Goal: Task Accomplishment & Management: Manage account settings

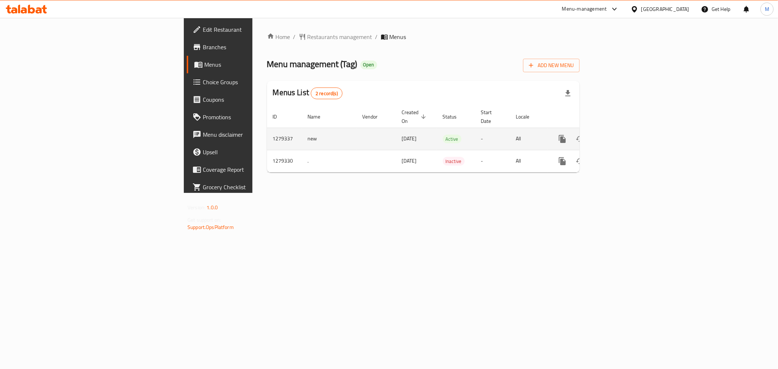
click at [619, 135] on icon "enhanced table" at bounding box center [615, 139] width 9 height 9
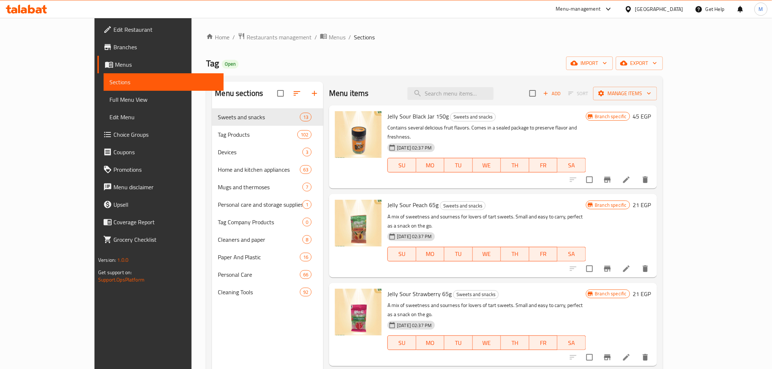
click at [500, 102] on div "Menu items Add Sort Manage items" at bounding box center [493, 94] width 328 height 24
click at [486, 93] on input "search" at bounding box center [450, 93] width 86 height 13
paste input "Taj Transparent VIP Knife"
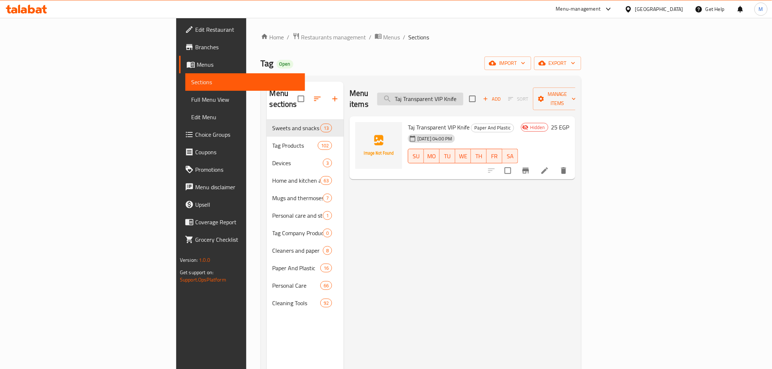
click at [463, 93] on input "Taj Transparent VIP Knife" at bounding box center [420, 99] width 86 height 13
paste input "Spoon"
type input "Taj Transparent VIP Spoon"
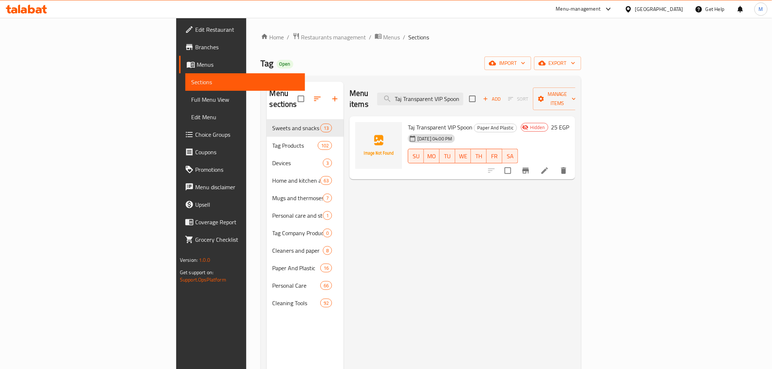
click at [555, 164] on li at bounding box center [544, 170] width 20 height 13
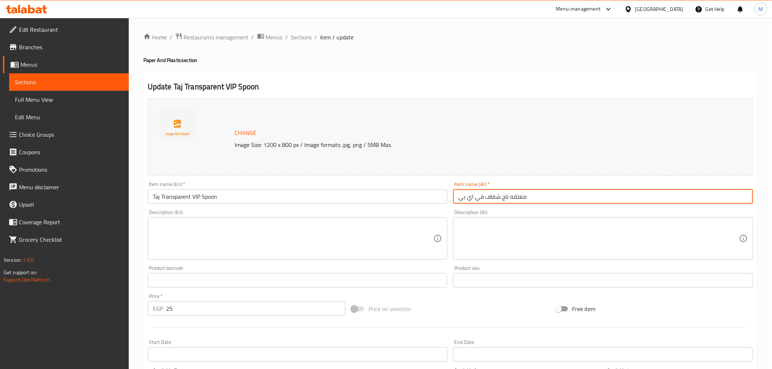
click at [525, 196] on input "معلقه تاج شفاف في اي بي" at bounding box center [603, 196] width 300 height 15
click at [525, 195] on input "معلقه تاج شفاف في اي بي" at bounding box center [603, 196] width 300 height 15
click at [467, 45] on div "Home / Restaurants management / Menus / Sections / item / update Paper And Plas…" at bounding box center [450, 271] width 614 height 479
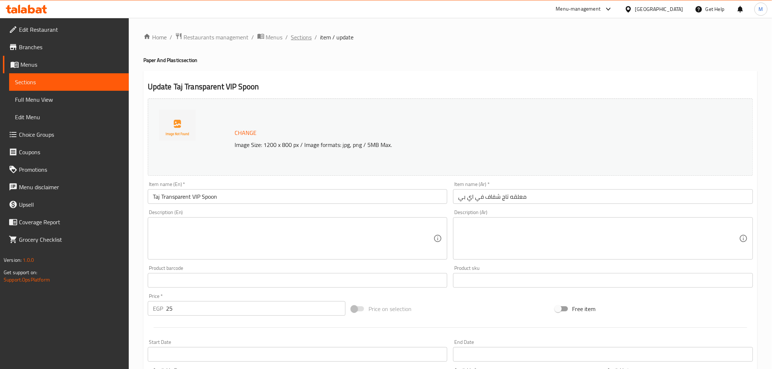
click at [295, 38] on span "Sections" at bounding box center [301, 37] width 21 height 9
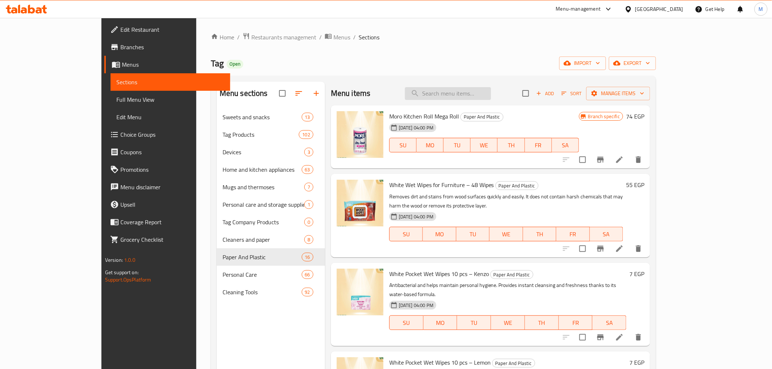
click at [480, 94] on input "search" at bounding box center [448, 93] width 86 height 13
paste input "Taj Transparent VIP Knife"
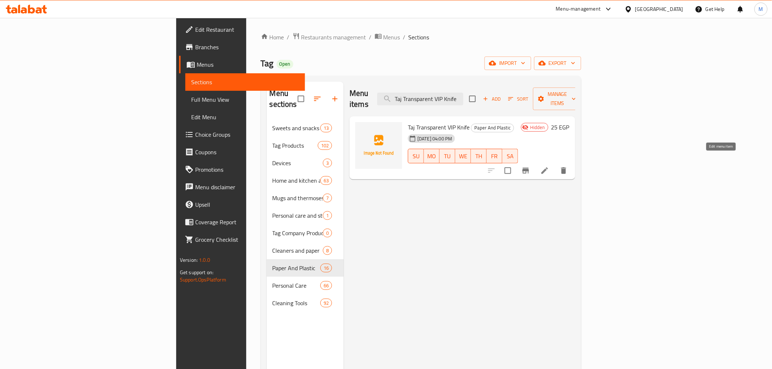
type input "Taj Transparent VIP Knife"
click at [549, 166] on icon at bounding box center [544, 170] width 9 height 9
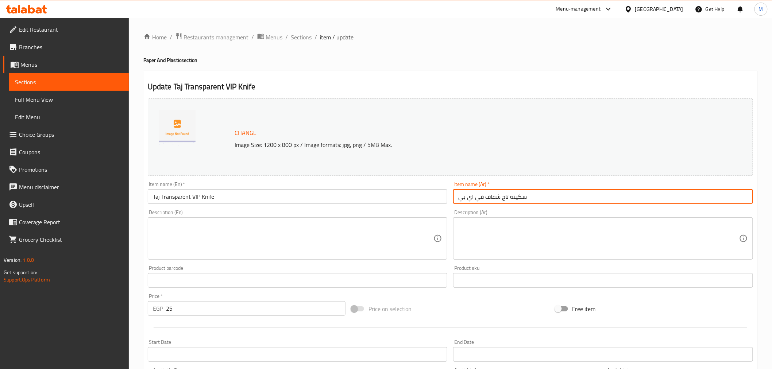
drag, startPoint x: 529, startPoint y: 196, endPoint x: 486, endPoint y: 199, distance: 42.8
click at [486, 199] on input "سكينه تاج شفاف في اي بي" at bounding box center [603, 196] width 300 height 15
click at [298, 35] on span "Sections" at bounding box center [301, 37] width 21 height 9
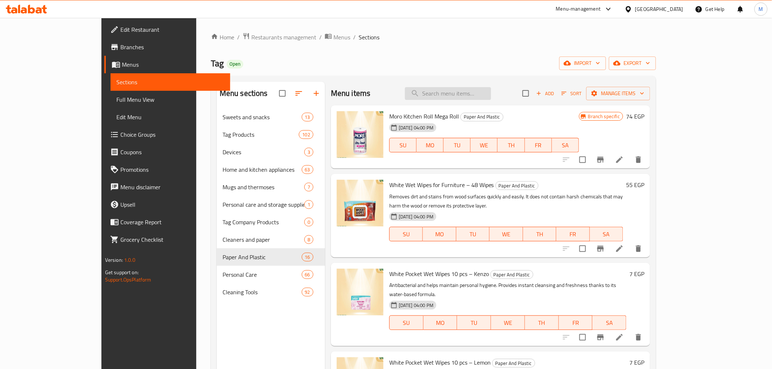
click at [471, 92] on input "search" at bounding box center [448, 93] width 86 height 13
paste input "XL White Tag Knife"
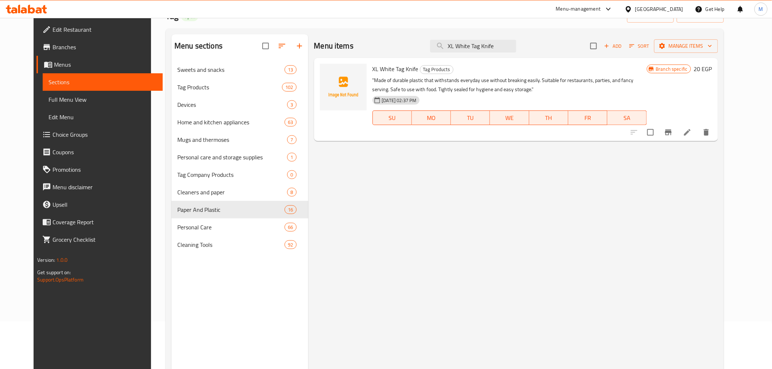
scroll to position [102, 0]
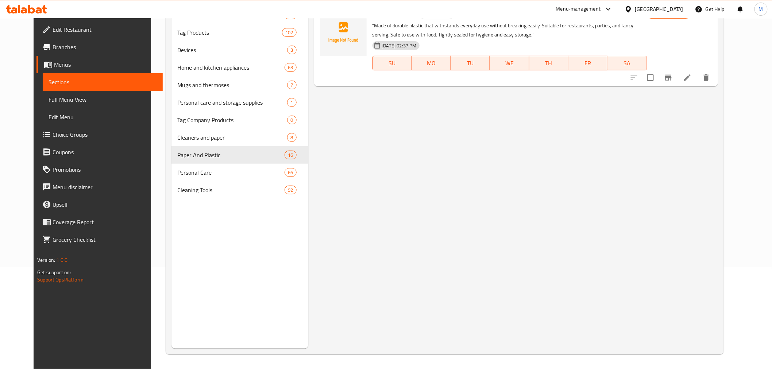
type input "XL White Tag Knife"
click at [692, 82] on icon at bounding box center [687, 77] width 9 height 9
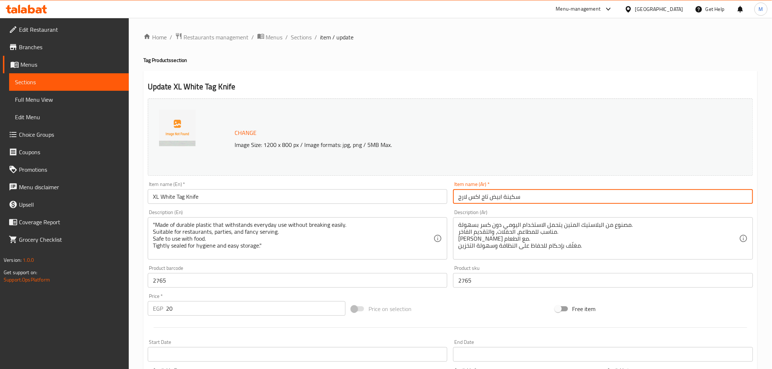
click at [539, 190] on input "سكينة ابيض تاج‬‏ اكس لارج" at bounding box center [603, 196] width 300 height 15
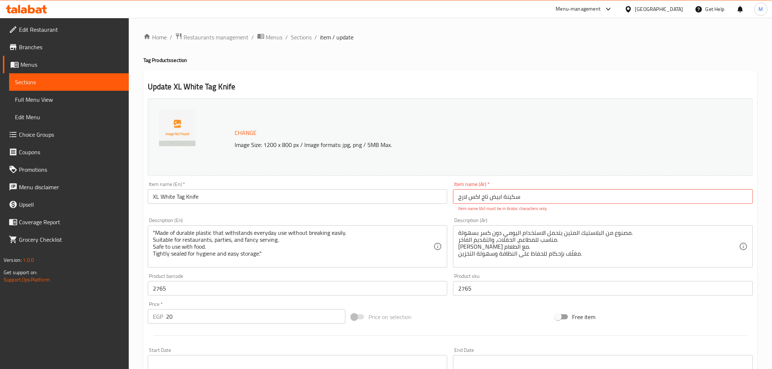
click at [341, 40] on span "item / update" at bounding box center [337, 37] width 34 height 9
click at [312, 42] on div "Home / Restaurants management / Menus / Sections / item / update Tag Products s…" at bounding box center [450, 275] width 614 height 487
click at [309, 40] on span "Sections" at bounding box center [301, 37] width 21 height 9
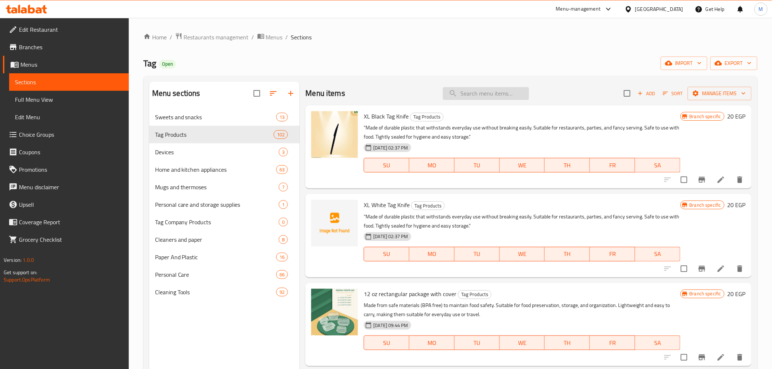
click at [498, 96] on input "search" at bounding box center [486, 93] width 86 height 13
paste input "ابيض"
type input "ابيض"
paste input "Taj Transparent VIP Spoon"
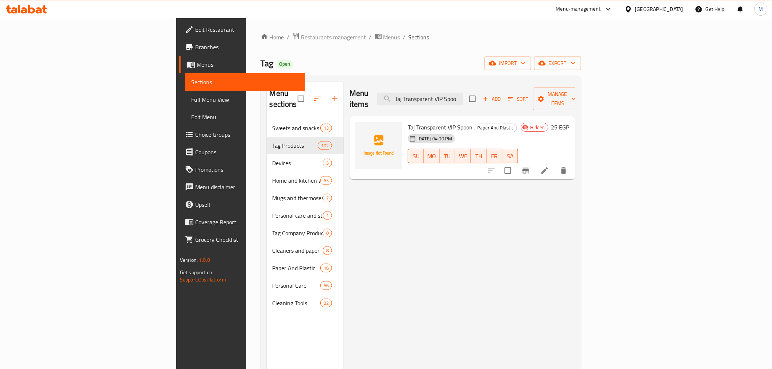
click at [481, 86] on div "Menu items Taj Transparent VIP Spoo Add Sort Manage items" at bounding box center [462, 99] width 226 height 35
click at [463, 93] on input "Taj Transparent VIP Spoo" at bounding box center [420, 99] width 86 height 13
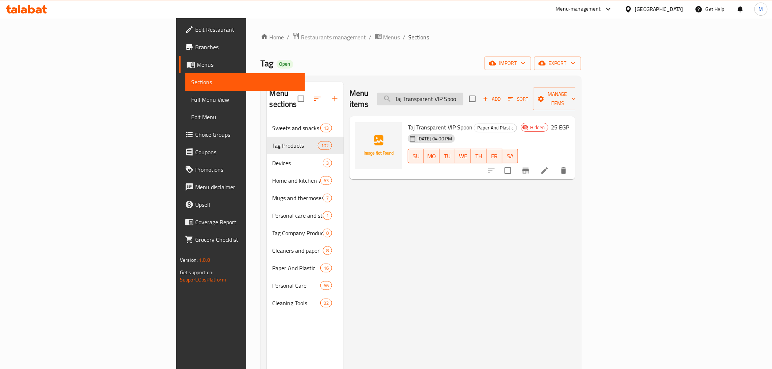
click at [463, 93] on input "Taj Transparent VIP Spoo" at bounding box center [420, 99] width 86 height 13
paste input "XL White Tag Knife"
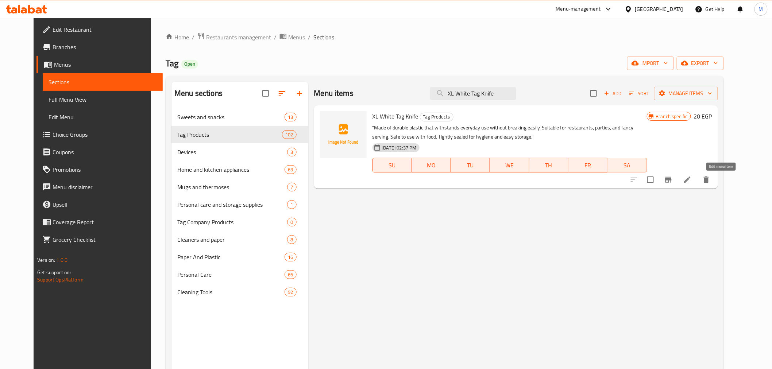
type input "XL White Tag Knife"
click at [692, 177] on icon at bounding box center [687, 179] width 9 height 9
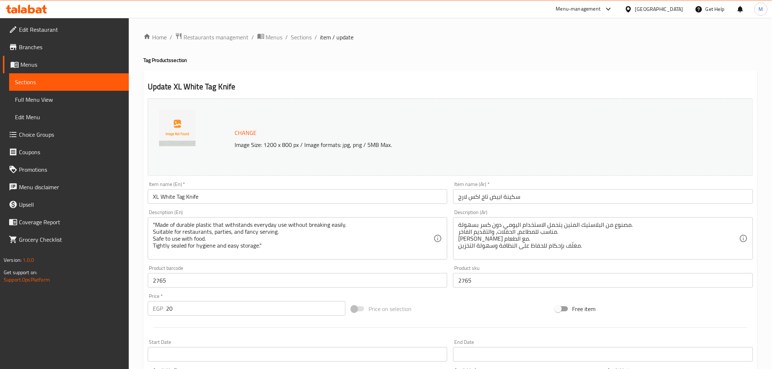
click at [552, 196] on input "سكينة ابيض تاج‬‏ اكس لارج" at bounding box center [603, 196] width 300 height 15
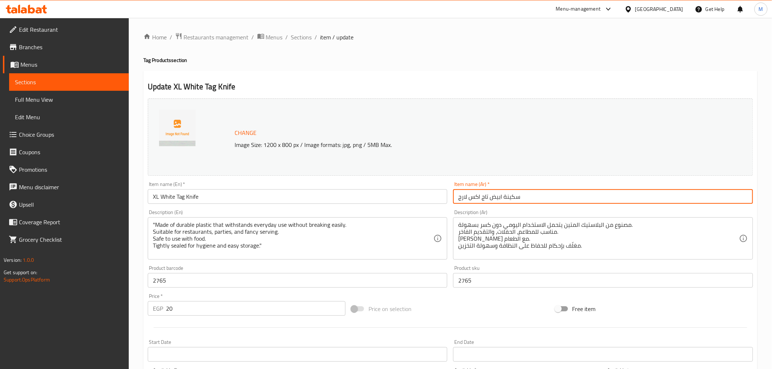
click at [552, 196] on input "سكينة ابيض تاج‬‏ اكس لارج" at bounding box center [603, 196] width 300 height 15
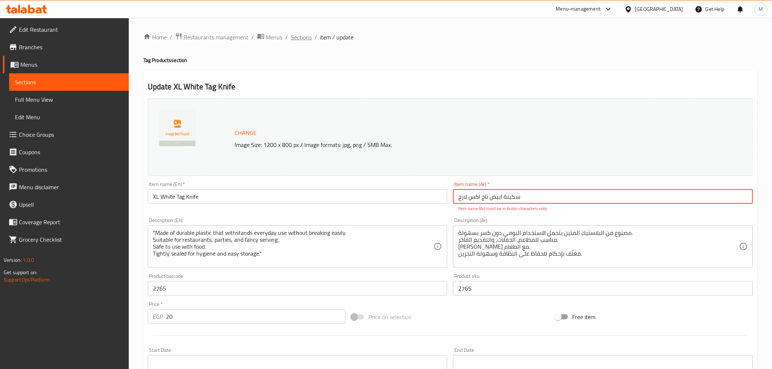
click at [303, 41] on span "Sections" at bounding box center [301, 37] width 21 height 9
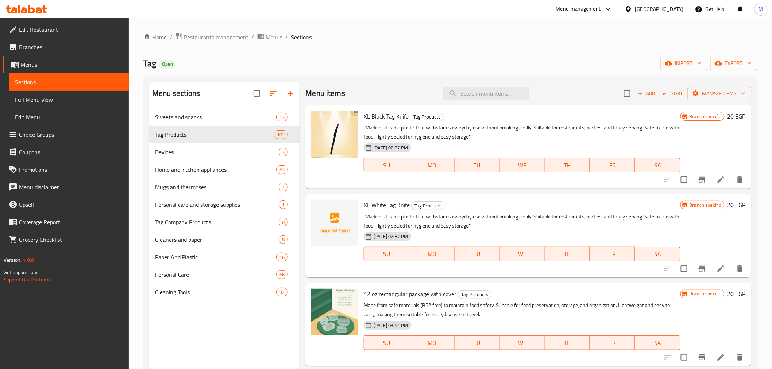
click at [522, 100] on div "Menu items Add Sort Manage items" at bounding box center [528, 94] width 446 height 24
click at [506, 95] on input "search" at bounding box center [486, 93] width 86 height 13
paste input "سكينة ابيض تاج‬‏ اكس لارج"
type input "سكينة ابيض تاج‬‏ اكس لارج"
click at [508, 86] on div "Menu items Add Sort Manage items" at bounding box center [528, 94] width 446 height 24
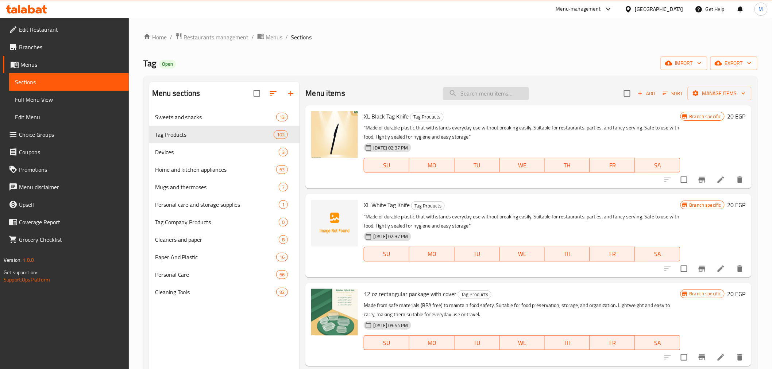
click at [500, 94] on input "search" at bounding box center [486, 93] width 86 height 13
paste input "White Tourist Spoon 24 pieces"
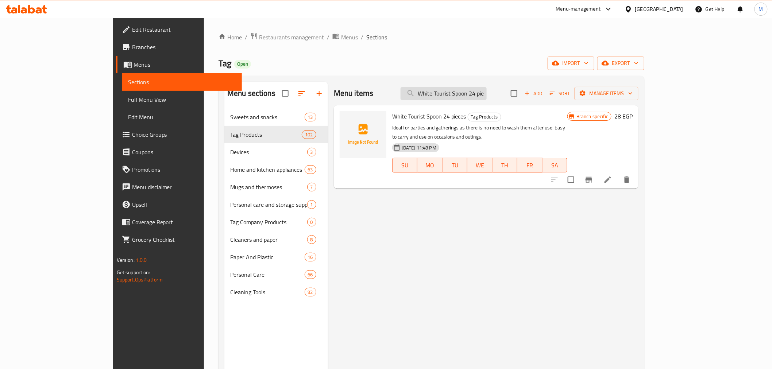
click at [487, 88] on input "White Tourist Spoon 24 pieces" at bounding box center [444, 93] width 86 height 13
paste input "Black Tag Fork"
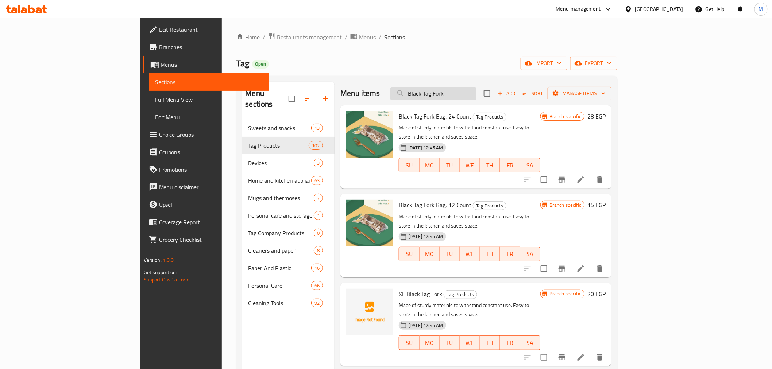
click at [476, 93] on input "Black Tag Fork" at bounding box center [433, 93] width 86 height 13
paste input "XL Black Tag Fork"
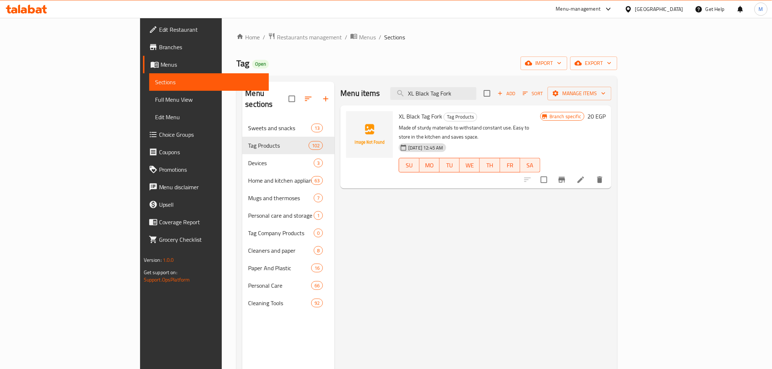
type input "XL Black Tag Fork"
click at [591, 173] on li at bounding box center [581, 179] width 20 height 13
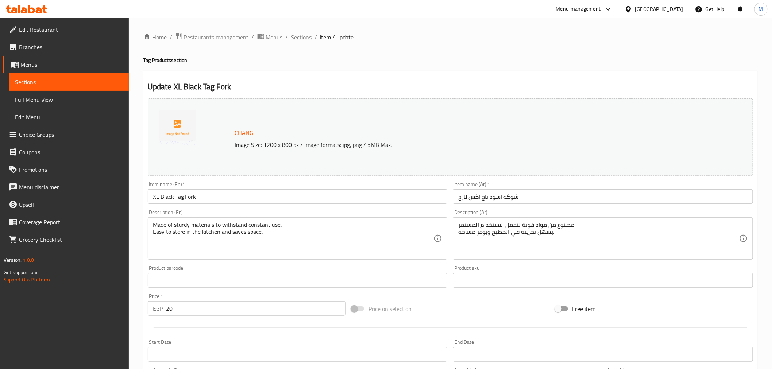
click at [310, 39] on span "Sections" at bounding box center [301, 37] width 21 height 9
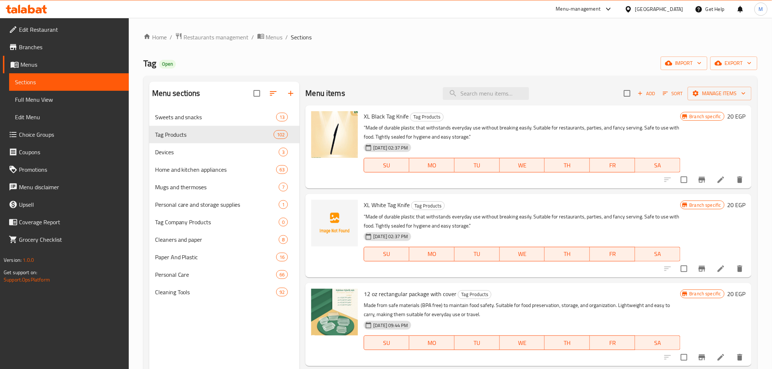
click at [673, 13] on div "[GEOGRAPHIC_DATA]" at bounding box center [654, 9] width 70 height 18
click at [635, 10] on div at bounding box center [630, 9] width 11 height 8
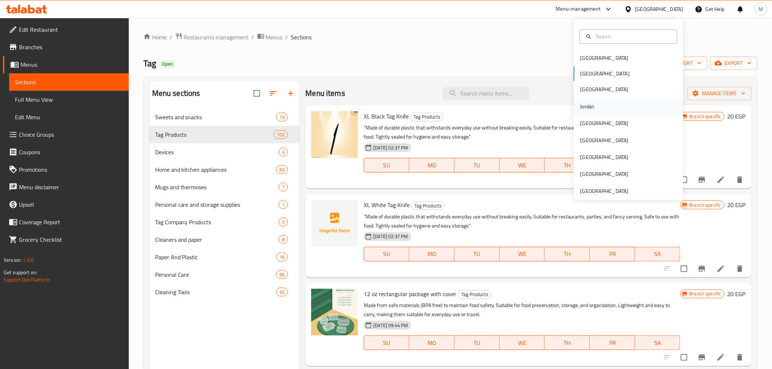
click at [597, 110] on div "Jordan" at bounding box center [628, 106] width 109 height 17
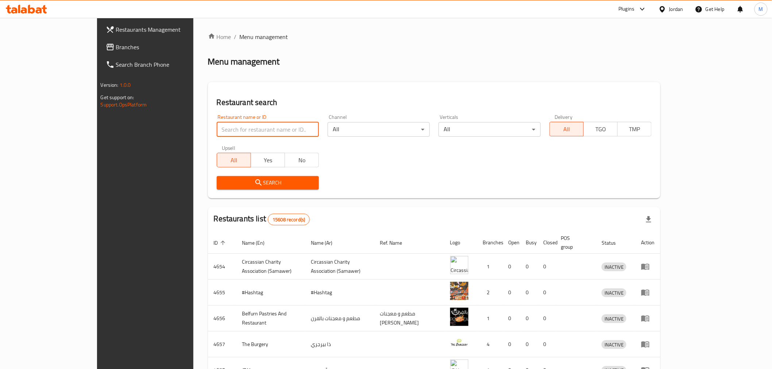
click at [220, 127] on input "search" at bounding box center [268, 129] width 102 height 15
paste input "779963"
type input "779963"
click button "Search" at bounding box center [268, 182] width 102 height 13
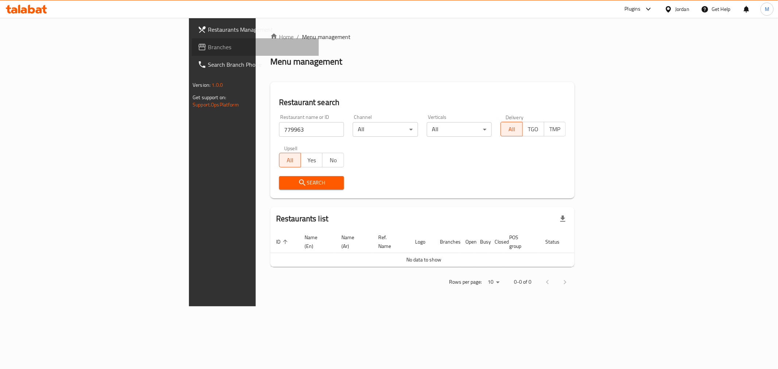
click at [198, 46] on icon at bounding box center [202, 47] width 9 height 9
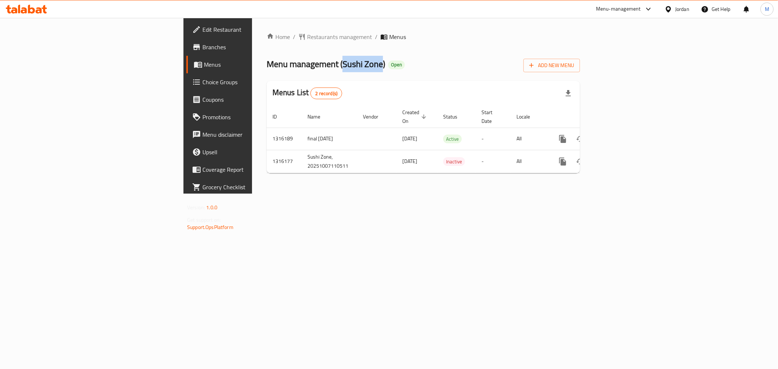
drag, startPoint x: 223, startPoint y: 62, endPoint x: 259, endPoint y: 64, distance: 36.5
click at [267, 64] on span "Menu management ( Sushi Zone )" at bounding box center [326, 64] width 119 height 16
copy span "Sushi Zone"
click at [668, 11] on icon at bounding box center [668, 9] width 5 height 6
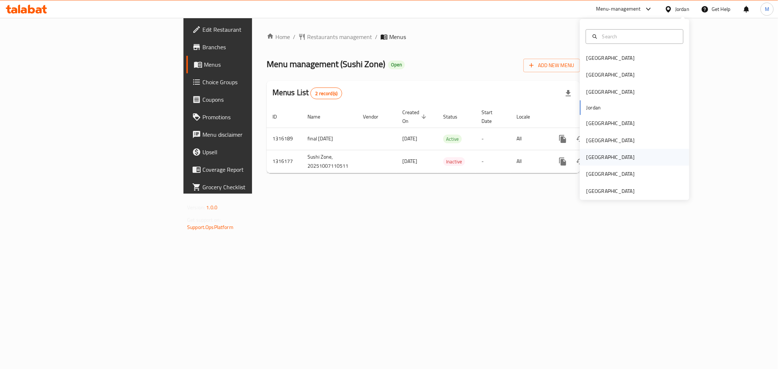
click at [589, 154] on div "[GEOGRAPHIC_DATA]" at bounding box center [611, 157] width 48 height 8
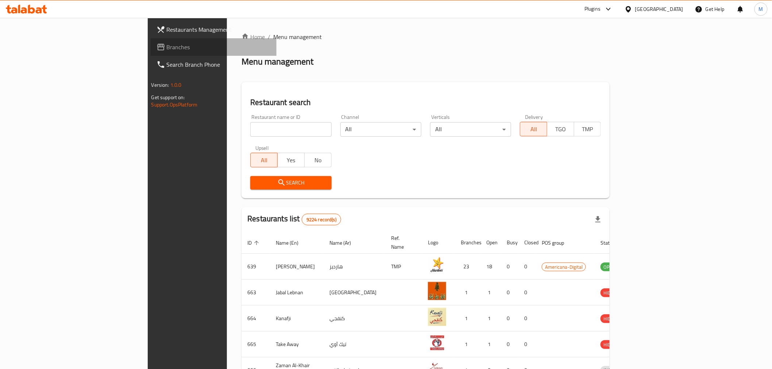
click at [156, 50] on span at bounding box center [161, 47] width 10 height 9
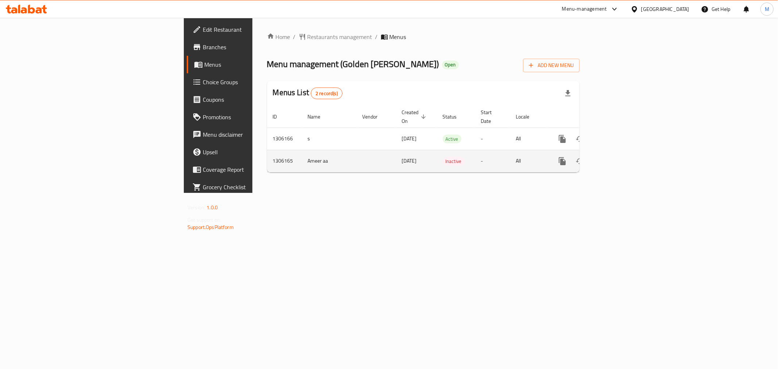
drag, startPoint x: 274, startPoint y: 129, endPoint x: 341, endPoint y: 145, distance: 68.3
click at [341, 145] on tbody "1306166 s 18/08/2025 Active - All 1306165 Ameer aa 18/08/2025 Inactive - All" at bounding box center [448, 150] width 363 height 45
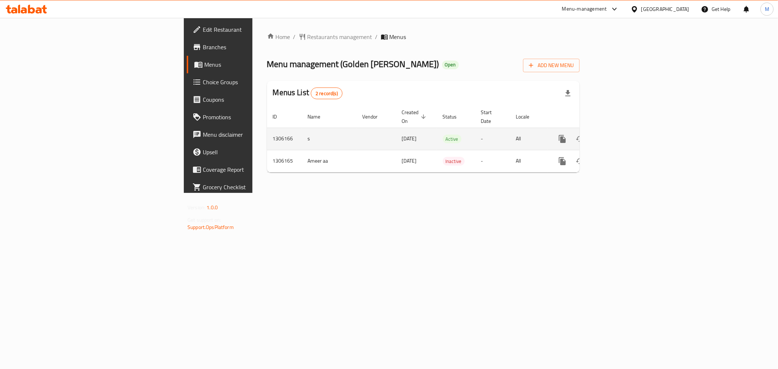
click at [396, 139] on td "18/08/2025" at bounding box center [416, 139] width 41 height 22
click at [548, 128] on td "All" at bounding box center [529, 139] width 38 height 22
click at [606, 130] on button "enhanced table" at bounding box center [598, 139] width 18 height 18
click at [619, 135] on icon "enhanced table" at bounding box center [615, 139] width 9 height 9
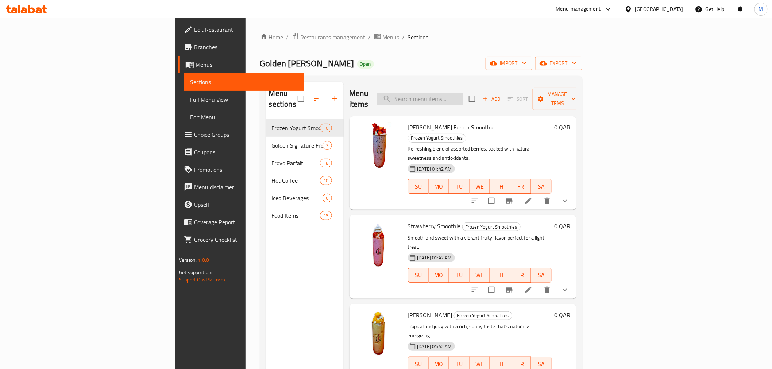
click at [463, 93] on input "search" at bounding box center [420, 99] width 86 height 13
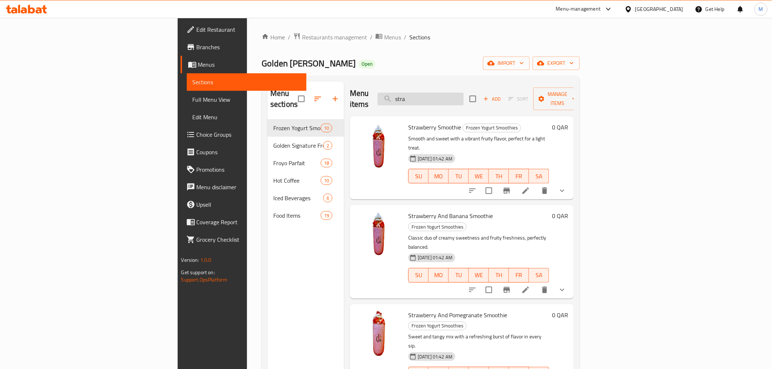
click at [464, 96] on input "stra" at bounding box center [421, 99] width 86 height 13
paste input "Strawberry"
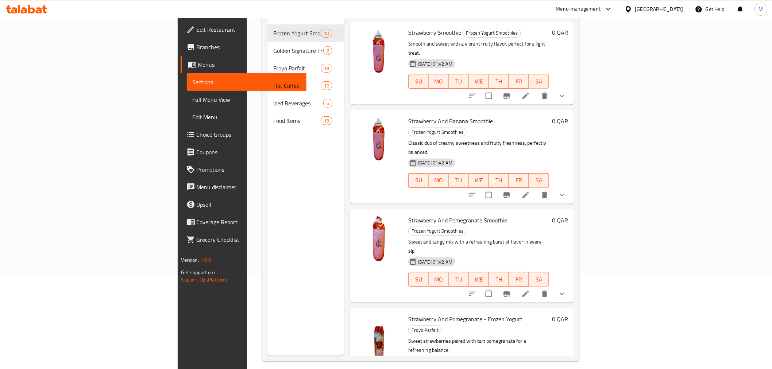
scroll to position [102, 0]
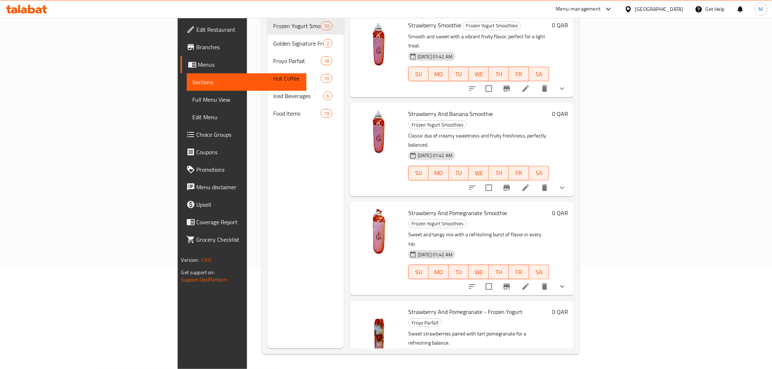
type input "Strawberry"
click at [680, 8] on div "[GEOGRAPHIC_DATA]" at bounding box center [659, 9] width 48 height 8
click at [591, 125] on div "[GEOGRAPHIC_DATA]" at bounding box center [605, 125] width 60 height 17
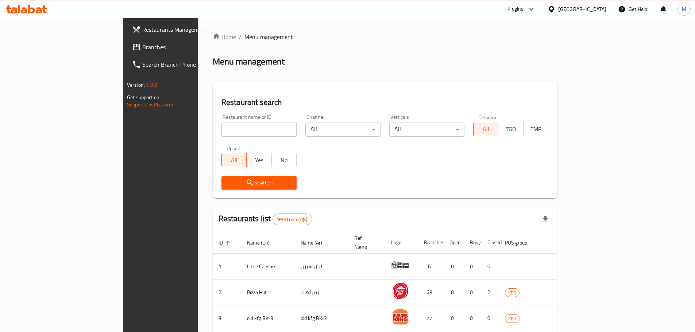
click at [221, 128] on input "search" at bounding box center [258, 129] width 75 height 15
paste input "Canary"
type input "Canary"
click button "Search" at bounding box center [258, 182] width 75 height 13
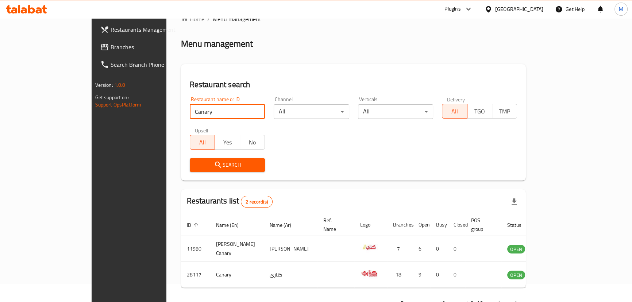
scroll to position [34, 0]
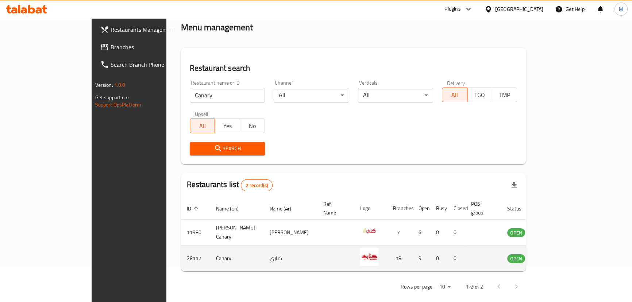
click at [554, 256] on icon "enhanced table" at bounding box center [550, 259] width 8 height 6
